Goal: Task Accomplishment & Management: Complete application form

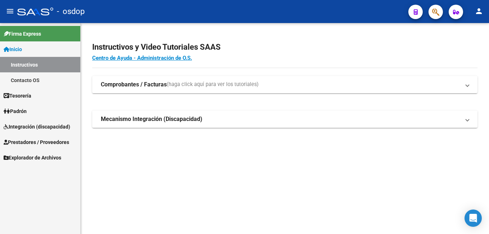
drag, startPoint x: 55, startPoint y: 143, endPoint x: 66, endPoint y: 143, distance: 10.4
click at [56, 143] on span "Prestadores / Proveedores" at bounding box center [37, 142] width 66 height 8
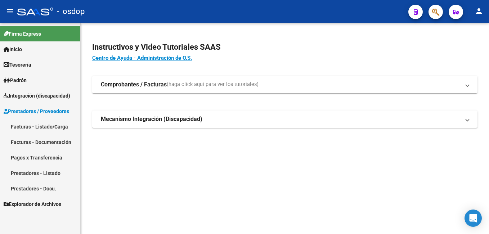
click at [53, 109] on span "Prestadores / Proveedores" at bounding box center [37, 111] width 66 height 8
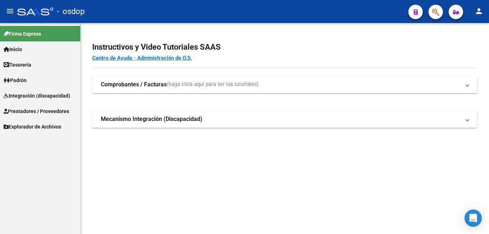
click at [159, 83] on strong "Comprobantes / Facturas" at bounding box center [134, 85] width 66 height 8
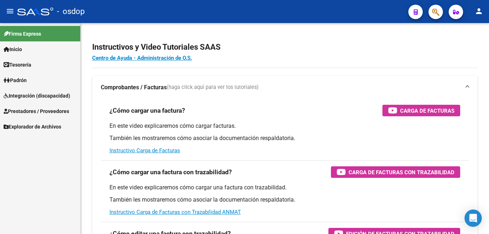
click at [46, 109] on span "Prestadores / Proveedores" at bounding box center [37, 111] width 66 height 8
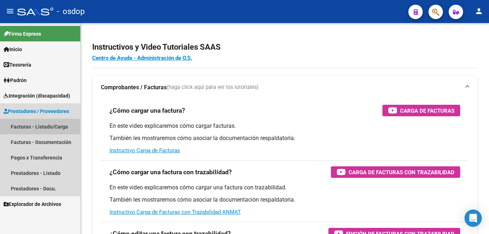
click at [48, 126] on link "Facturas - Listado/Carga" at bounding box center [40, 126] width 80 height 15
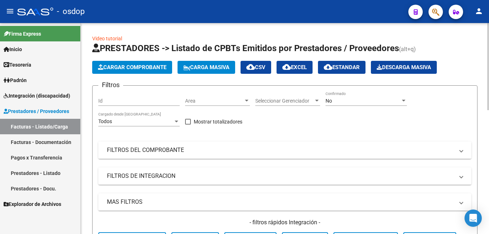
click at [136, 150] on mat-panel-title "FILTROS DEL COMPROBANTE" at bounding box center [280, 150] width 347 height 8
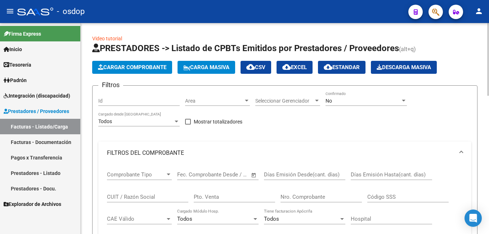
click at [126, 197] on input "CUIT / Razón Social" at bounding box center [147, 197] width 81 height 6
paste input "28565565"
click at [108, 195] on input "28565565" at bounding box center [147, 197] width 81 height 6
click at [142, 197] on input "2728565565" at bounding box center [147, 197] width 81 height 6
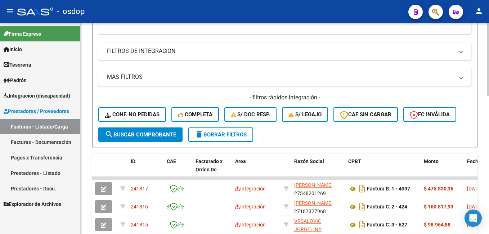
scroll to position [252, 0]
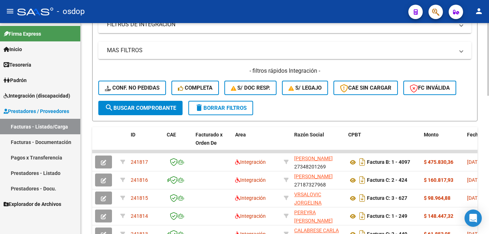
type input "27285655655"
click at [142, 105] on span "search Buscar Comprobante" at bounding box center [140, 108] width 71 height 6
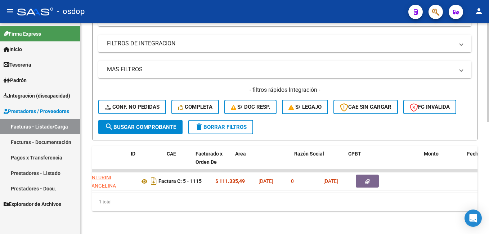
scroll to position [0, 0]
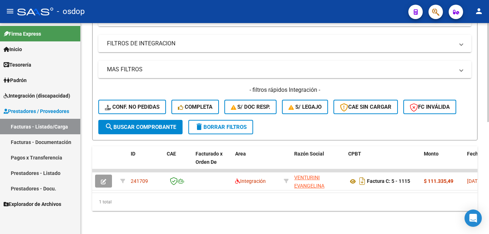
click at [219, 124] on span "delete Borrar Filtros" at bounding box center [221, 127] width 52 height 6
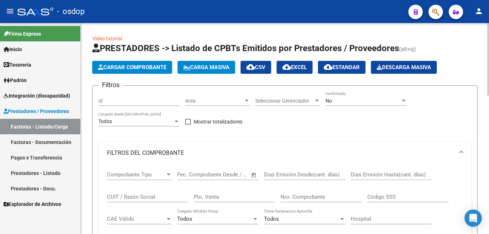
click at [124, 195] on input "CUIT / Razón Social" at bounding box center [147, 197] width 81 height 6
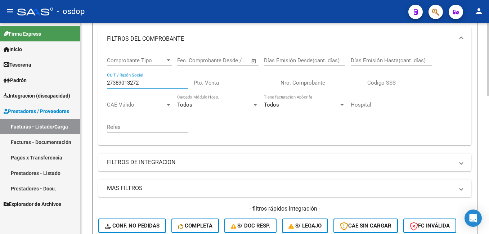
scroll to position [216, 0]
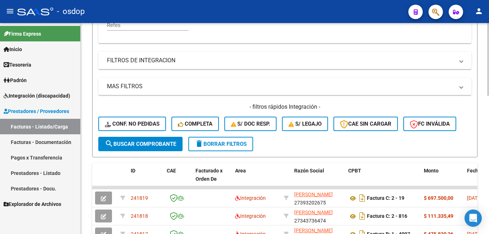
type input "27389013272"
click at [149, 142] on span "search Buscar Comprobante" at bounding box center [140, 144] width 71 height 6
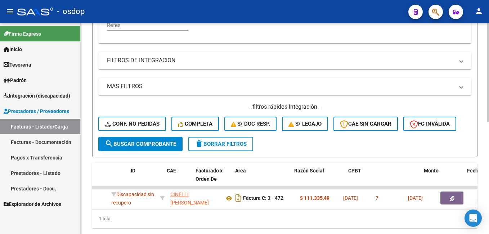
scroll to position [0, 0]
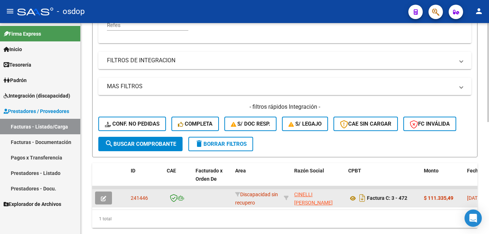
click at [102, 195] on button "button" at bounding box center [103, 198] width 17 height 13
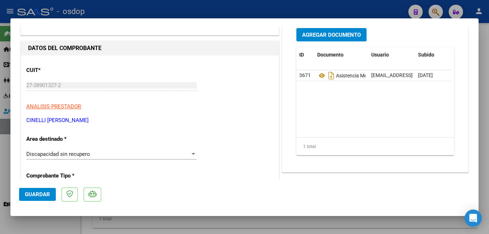
scroll to position [72, 0]
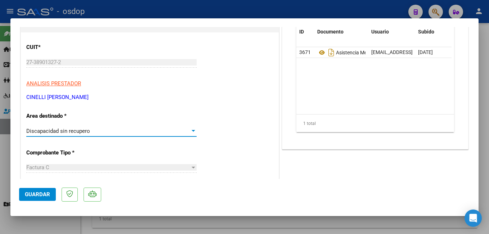
click at [88, 131] on span "Discapacidad sin recupero" at bounding box center [58, 131] width 64 height 6
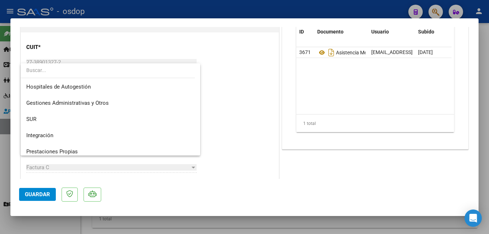
scroll to position [0, 0]
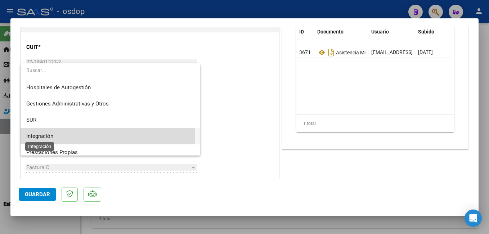
click at [42, 137] on span "Integración" at bounding box center [39, 136] width 27 height 6
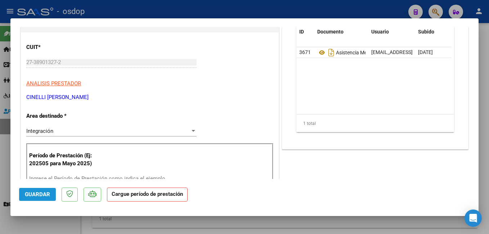
click at [39, 195] on span "Guardar" at bounding box center [37, 194] width 25 height 6
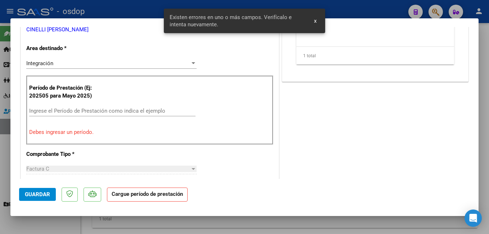
scroll to position [140, 0]
click at [80, 110] on input "Ingrese el Período de Prestación como indica el ejemplo" at bounding box center [112, 110] width 166 height 6
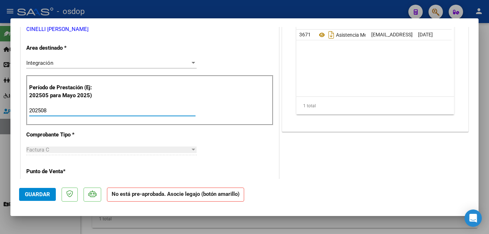
type input "202508"
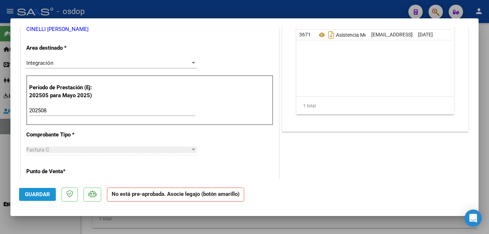
click at [38, 197] on span "Guardar" at bounding box center [37, 194] width 25 height 6
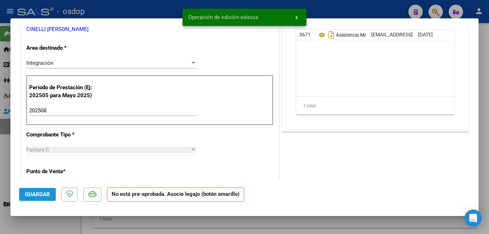
click at [39, 193] on span "Guardar" at bounding box center [37, 194] width 25 height 6
click at [135, 9] on div at bounding box center [244, 117] width 489 height 234
type input "$ 0,00"
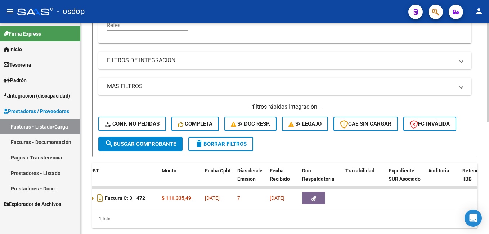
scroll to position [0, 0]
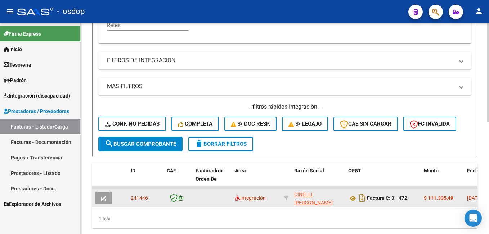
click at [106, 196] on span "button" at bounding box center [103, 198] width 5 height 6
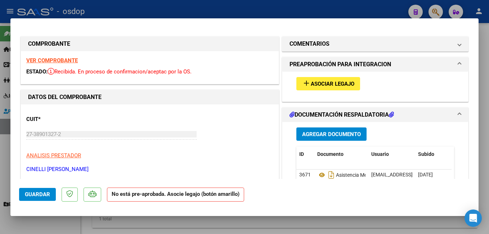
click at [328, 79] on button "add Asociar Legajo" at bounding box center [328, 83] width 64 height 13
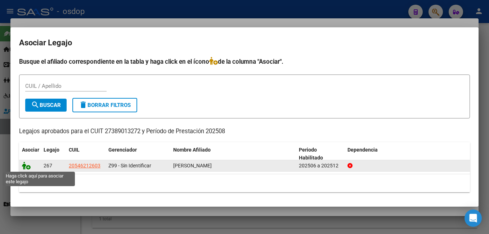
click at [27, 165] on icon at bounding box center [26, 166] width 9 height 8
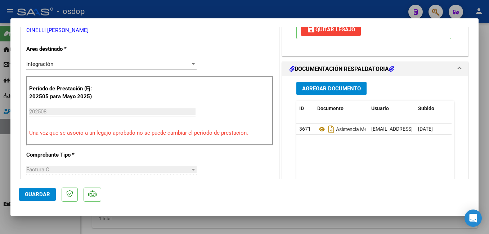
scroll to position [144, 0]
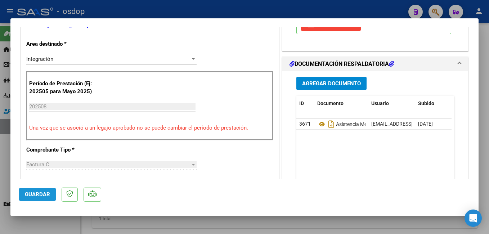
click at [41, 195] on span "Guardar" at bounding box center [37, 194] width 25 height 6
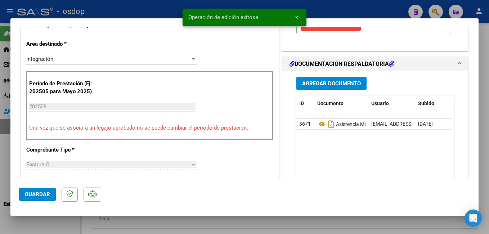
click at [337, 7] on div at bounding box center [244, 117] width 489 height 234
type input "$ 0,00"
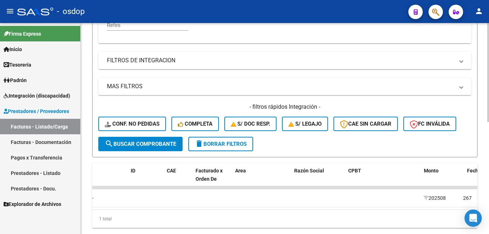
scroll to position [0, 0]
